Goal: Navigation & Orientation: Find specific page/section

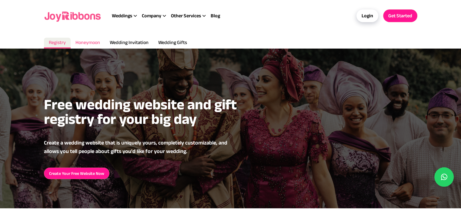
click at [87, 41] on span "Honeymoon" at bounding box center [87, 42] width 25 height 5
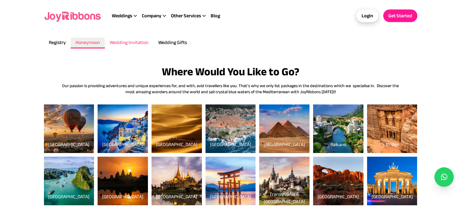
click at [126, 40] on span "Wedding Invitation" at bounding box center [129, 42] width 39 height 5
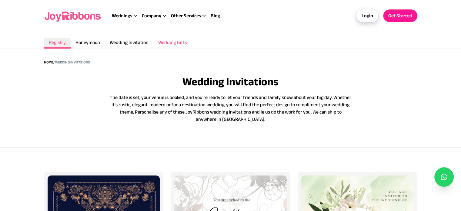
click at [179, 42] on span "Wedding Gifts" at bounding box center [172, 42] width 29 height 5
